Goal: Task Accomplishment & Management: Complete application form

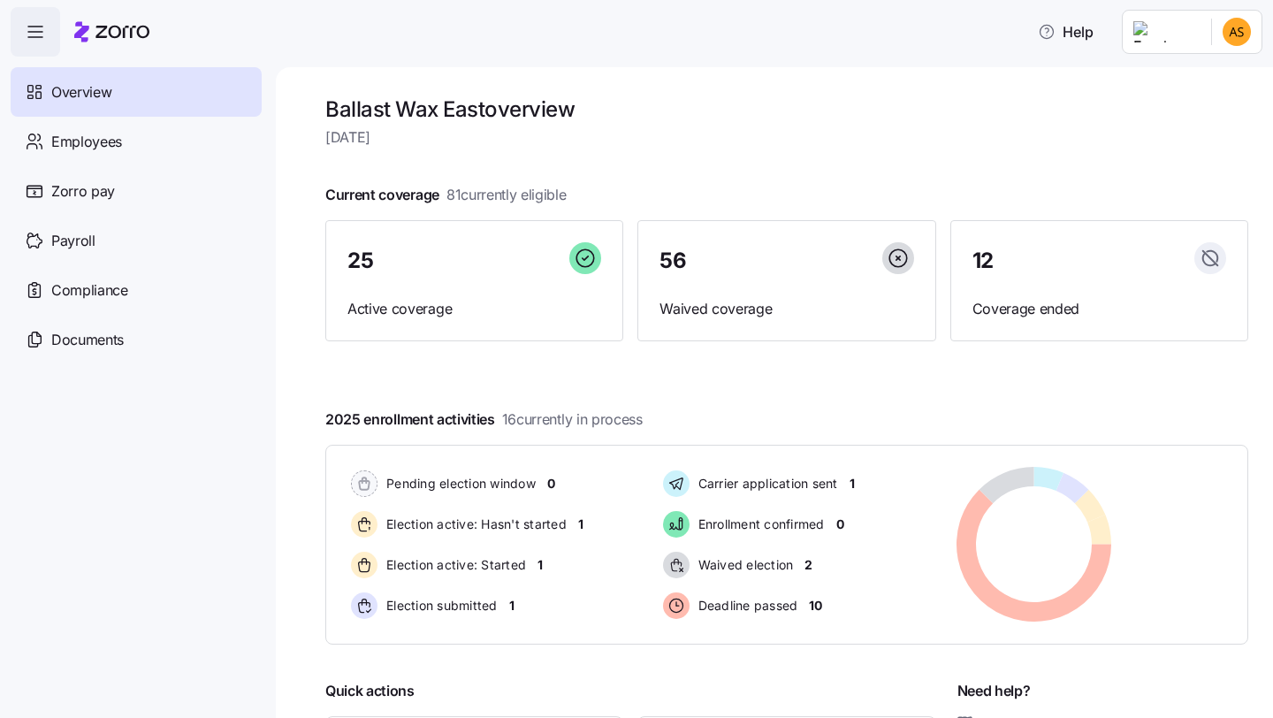
click at [1255, 39] on html "Help Overview Employees Zorro pay Payroll Compliance Documents Ballast Wax East…" at bounding box center [636, 353] width 1273 height 707
click at [1198, 146] on div "Company setup" at bounding box center [1189, 150] width 117 height 19
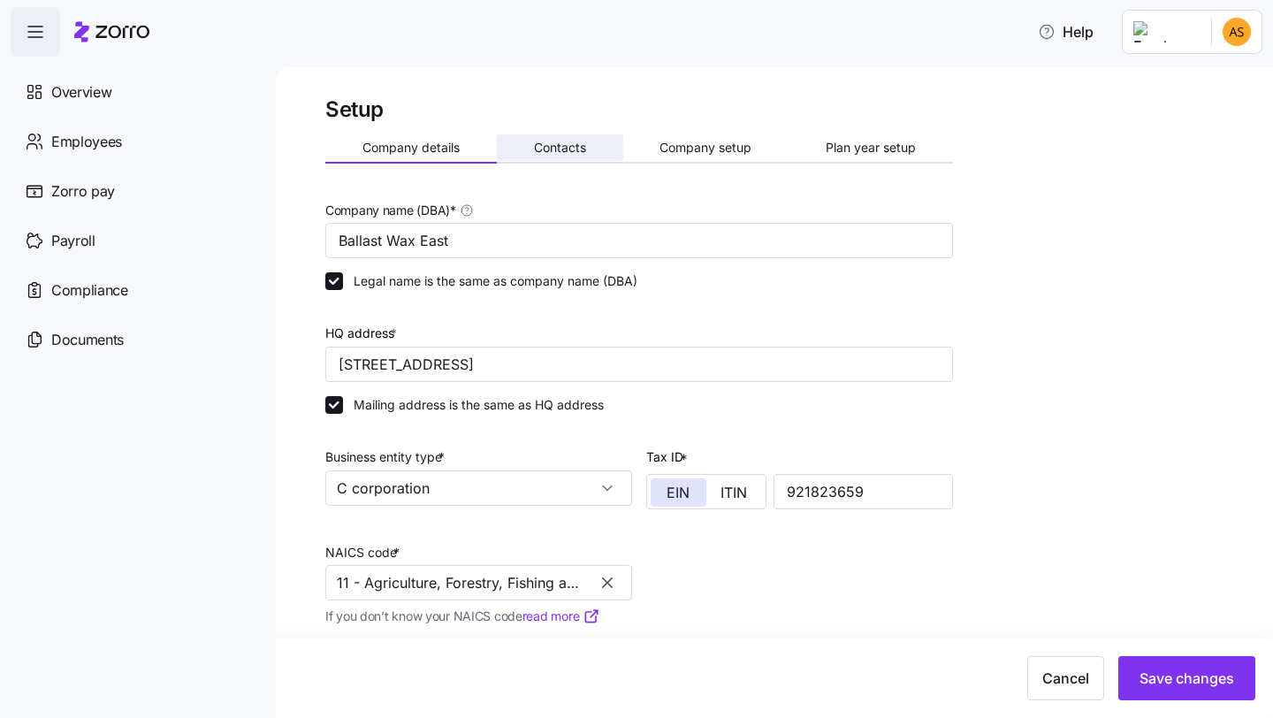
click at [557, 148] on span "Contacts" at bounding box center [560, 147] width 52 height 12
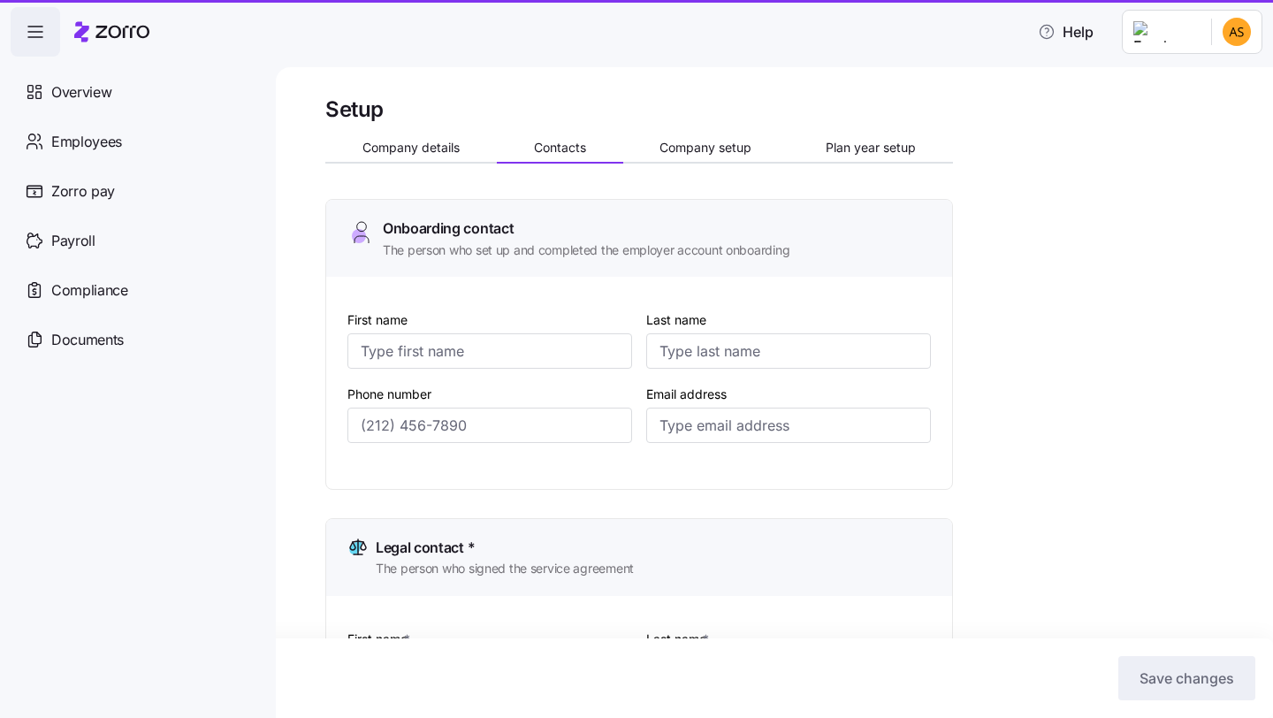
type input "Heather"
type input "Graham"
type input "heather.graham@ballastwax.com"
type input "DJ"
type input "Faldowski"
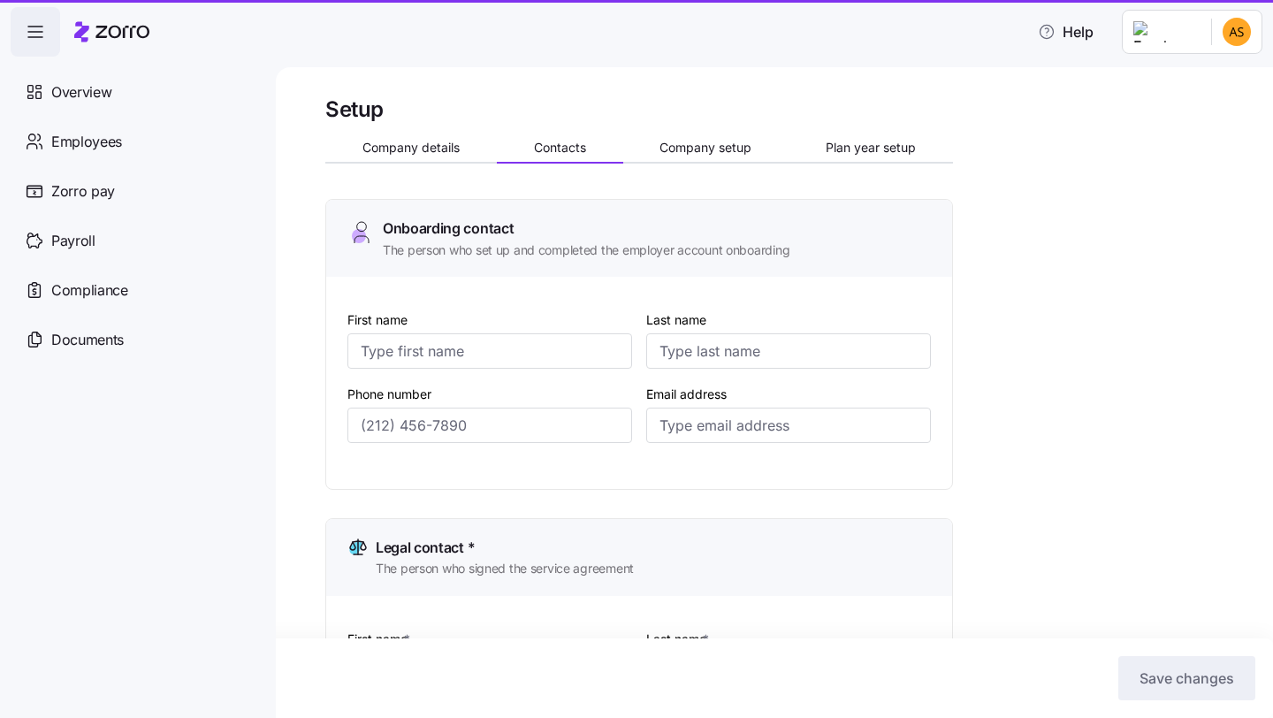
type input "dj@ballastholdings.com"
type input "Annie"
type input "Snyder"
type input "annie.snyder@ballastwax.com"
type input "Heather"
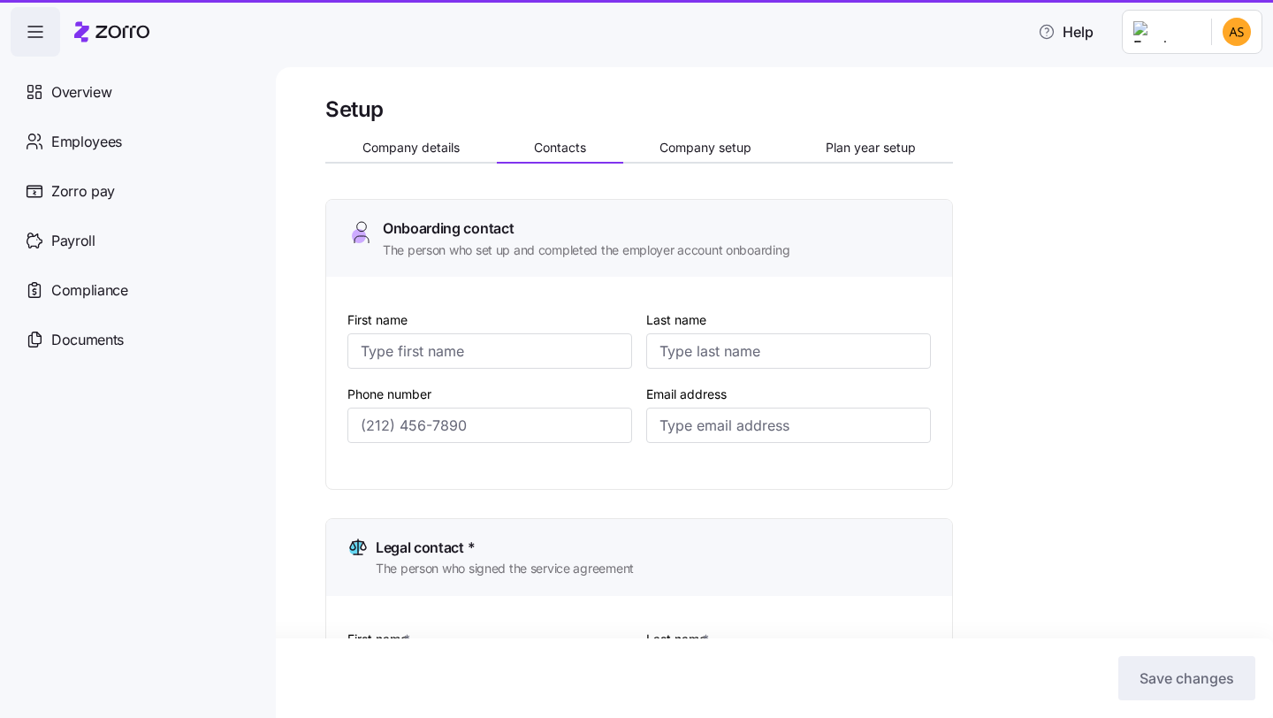
type input "Graham"
type input "heather.graham@ballastwax.com"
type input "(201) 321-1391"
type input "(724) 747-4109"
type input "(641) 529-2578"
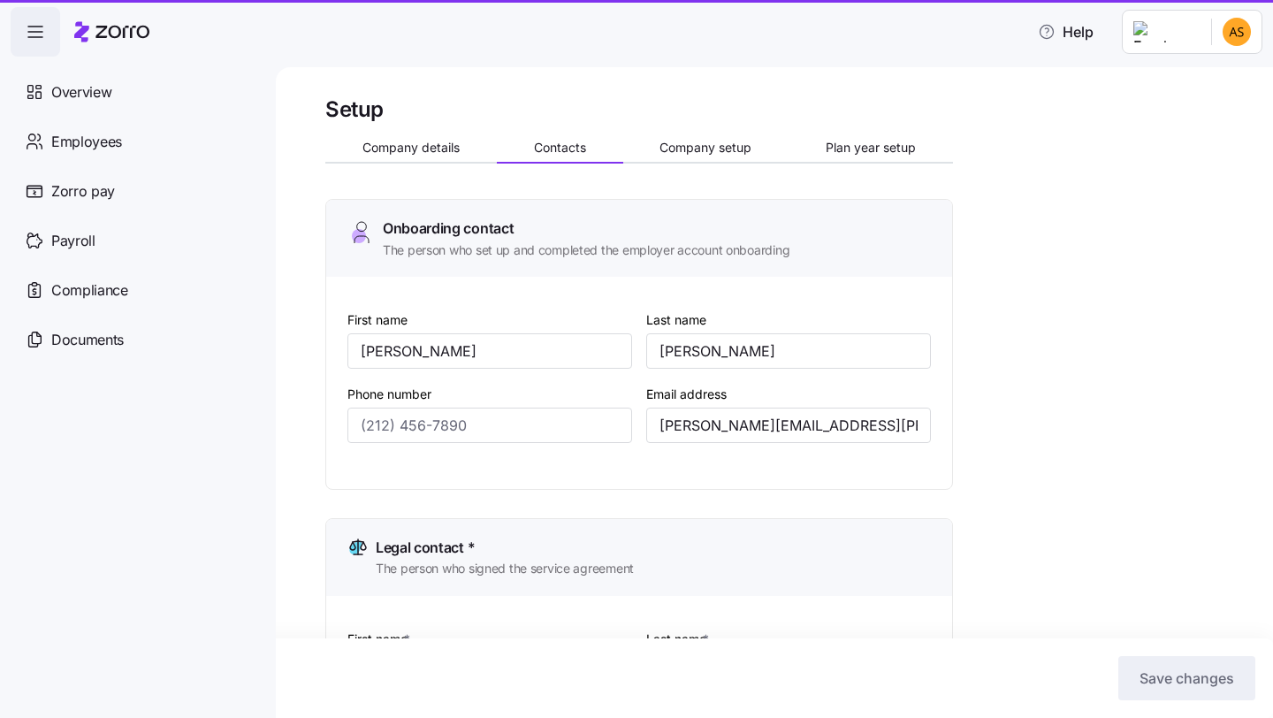
type input "(201) 321-1391"
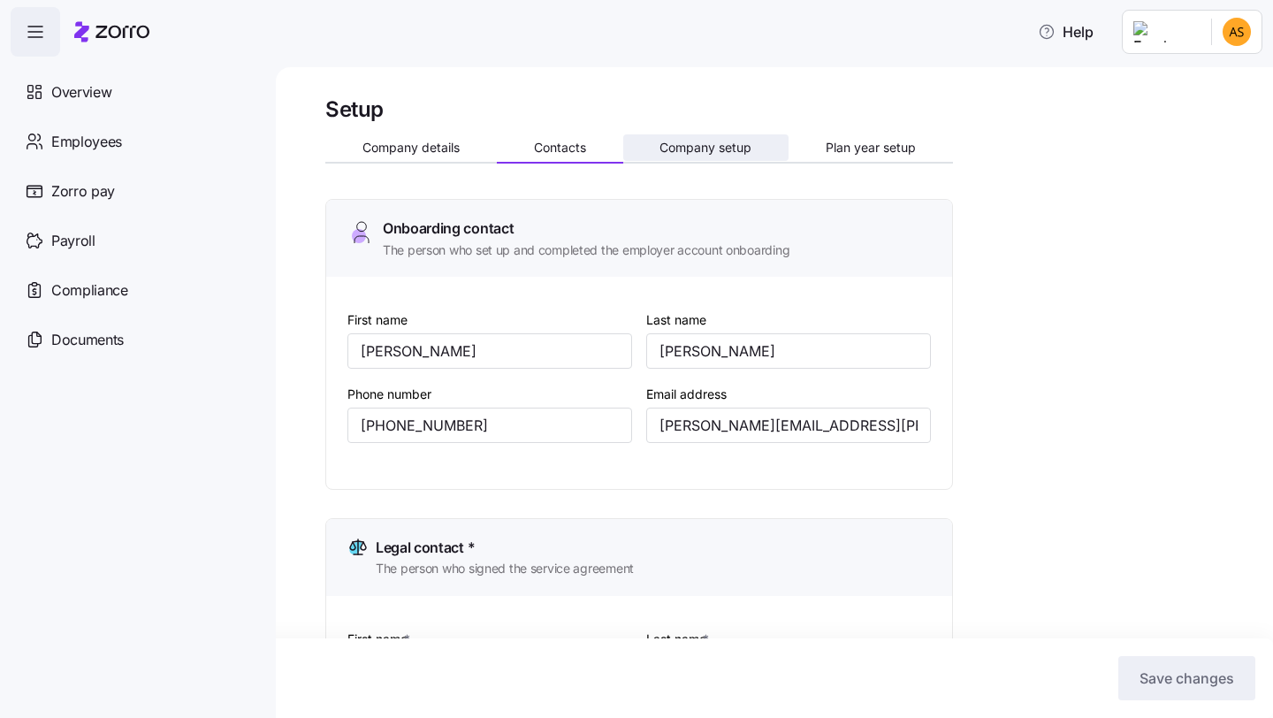
click at [732, 138] on button "Company setup" at bounding box center [706, 147] width 166 height 27
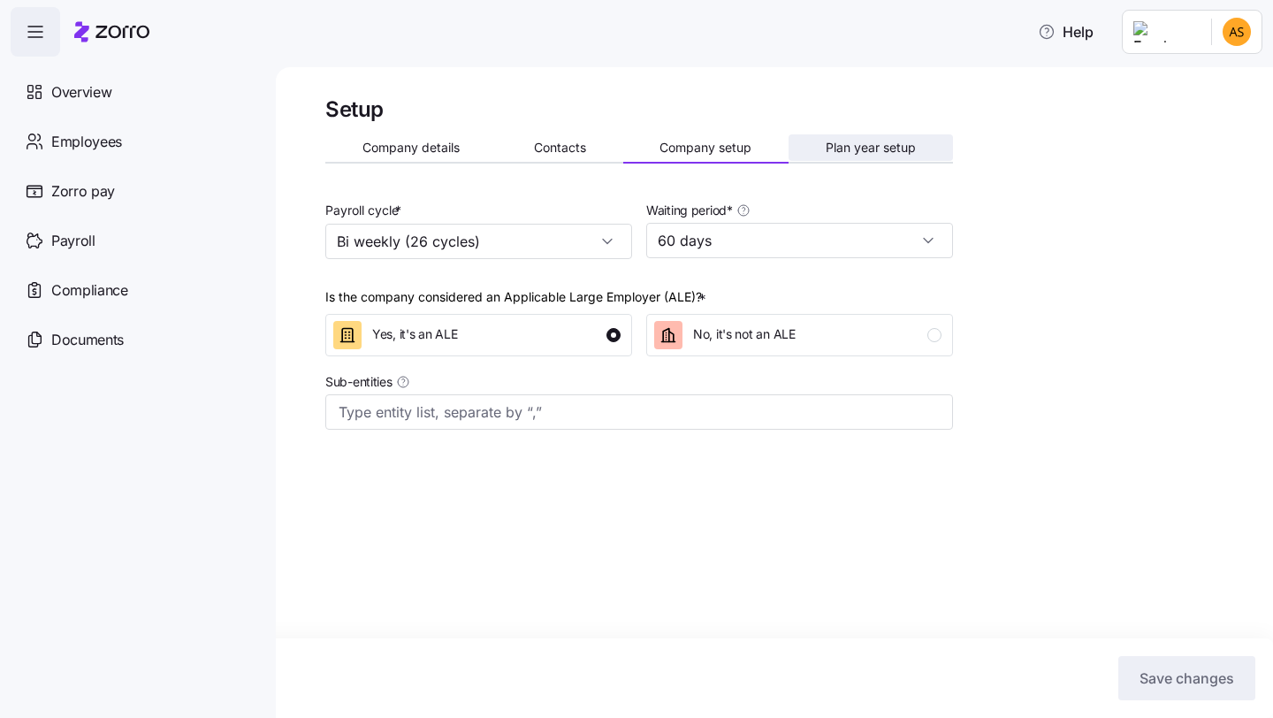
click at [885, 142] on span "Plan year setup" at bounding box center [870, 147] width 90 height 12
